Goal: Browse casually

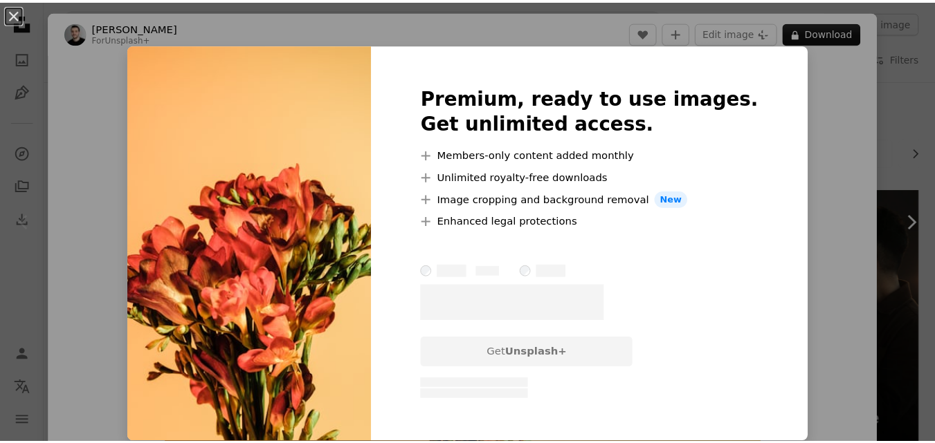
scroll to position [111, 0]
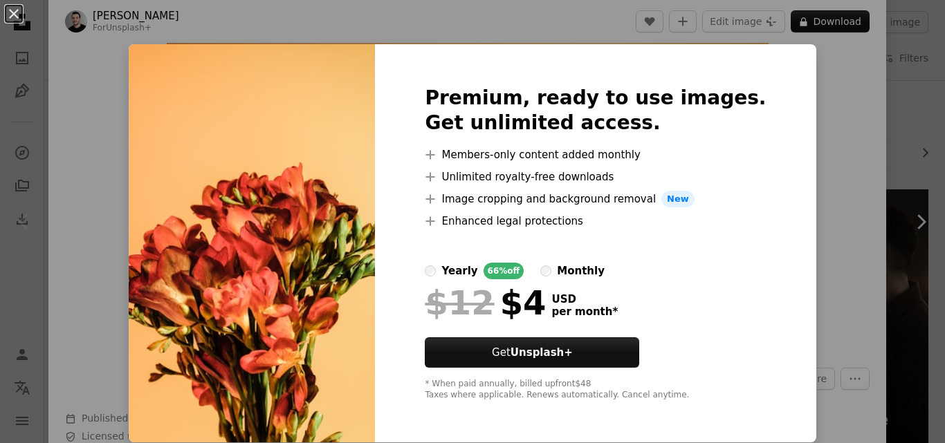
drag, startPoint x: 0, startPoint y: 0, endPoint x: 782, endPoint y: 44, distance: 783.0
drag, startPoint x: 782, startPoint y: 44, endPoint x: 376, endPoint y: 7, distance: 407.1
click at [376, 7] on div "An X shape Premium, ready to use images. Get unlimited access. A plus sign Memb…" at bounding box center [472, 221] width 945 height 443
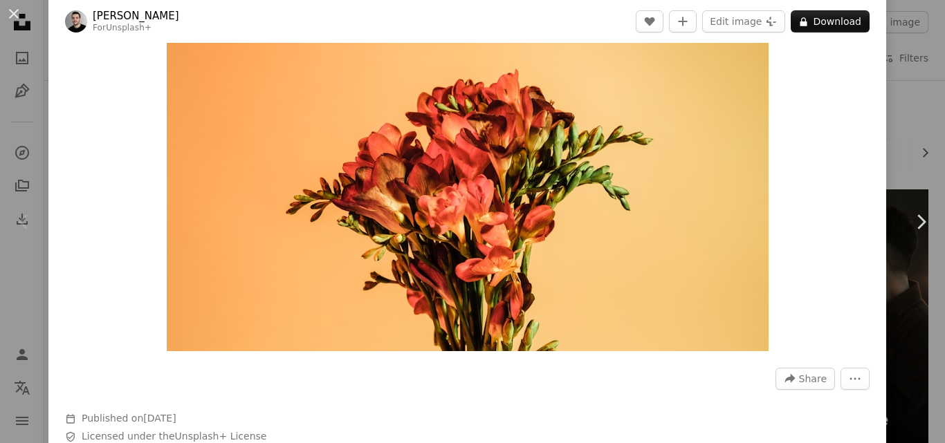
click at [376, 7] on header "[PERSON_NAME] For Unsplash+ A heart A plus sign Edit image Plus sign for Unspla…" at bounding box center [467, 21] width 838 height 43
drag, startPoint x: 0, startPoint y: 10, endPoint x: 20, endPoint y: 10, distance: 20.1
click at [20, 10] on button "An X shape" at bounding box center [14, 14] width 17 height 17
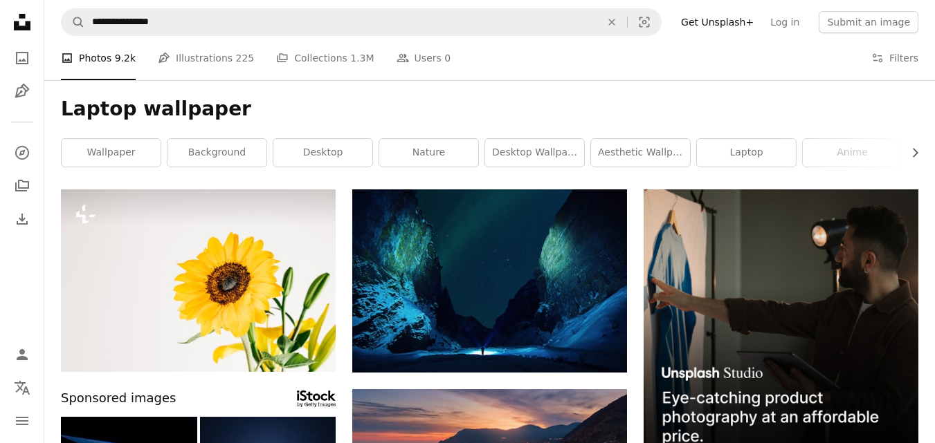
click at [20, 10] on icon "Unsplash logo Unsplash Home" at bounding box center [22, 22] width 28 height 28
